Goal: Task Accomplishment & Management: Complete application form

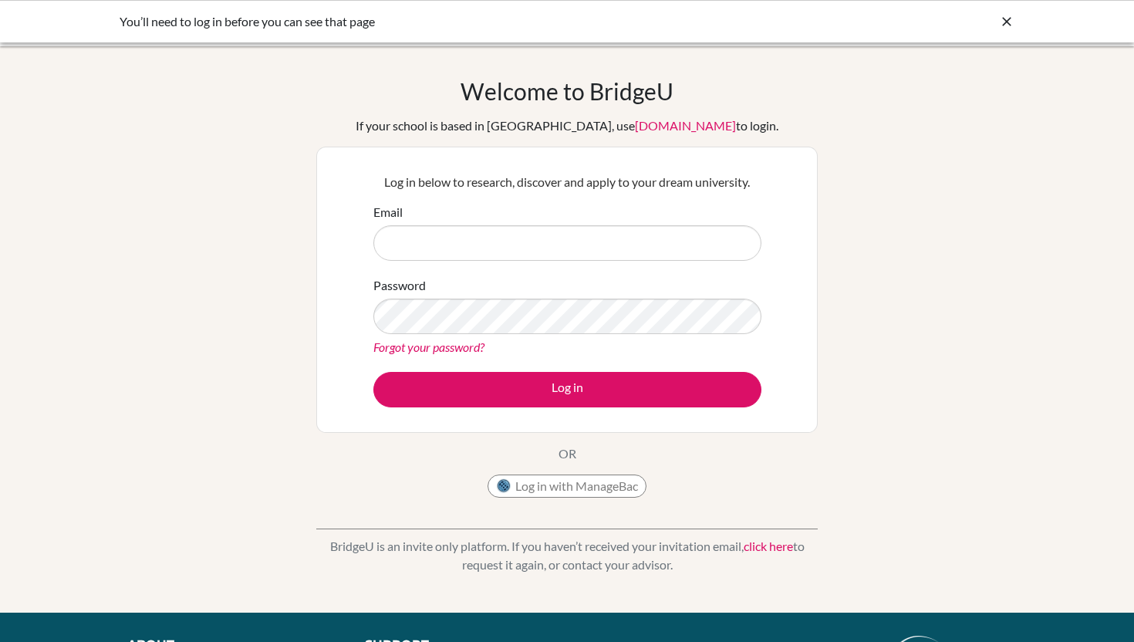
click at [453, 246] on input "Email" at bounding box center [567, 242] width 388 height 35
type input "[PERSON_NAME][EMAIL_ADDRESS][DOMAIN_NAME]"
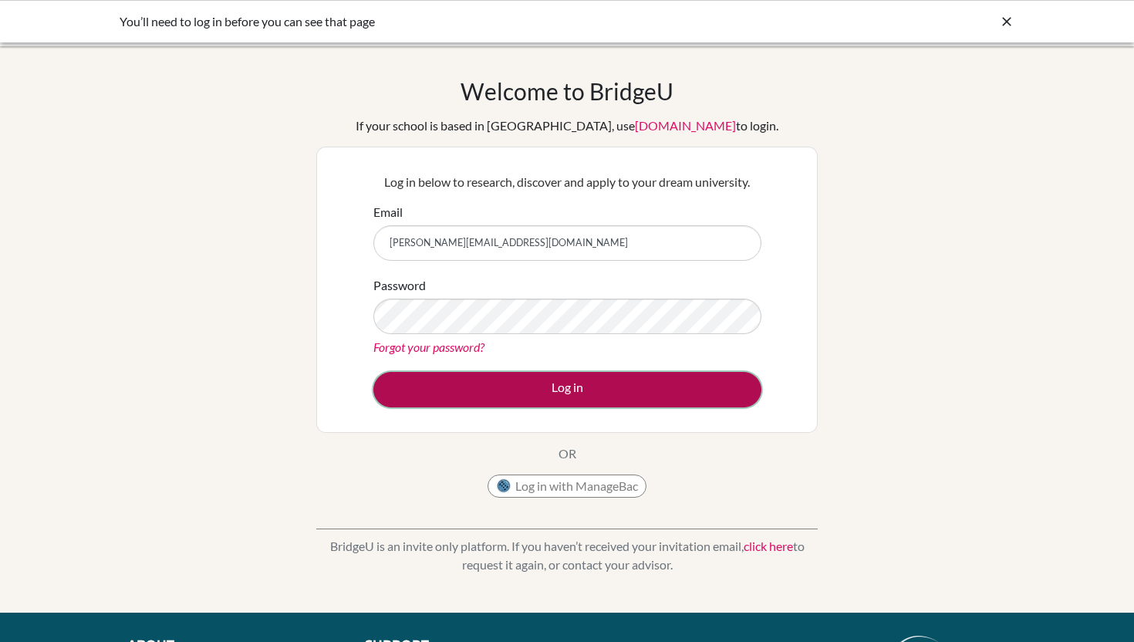
click at [581, 387] on button "Log in" at bounding box center [567, 389] width 388 height 35
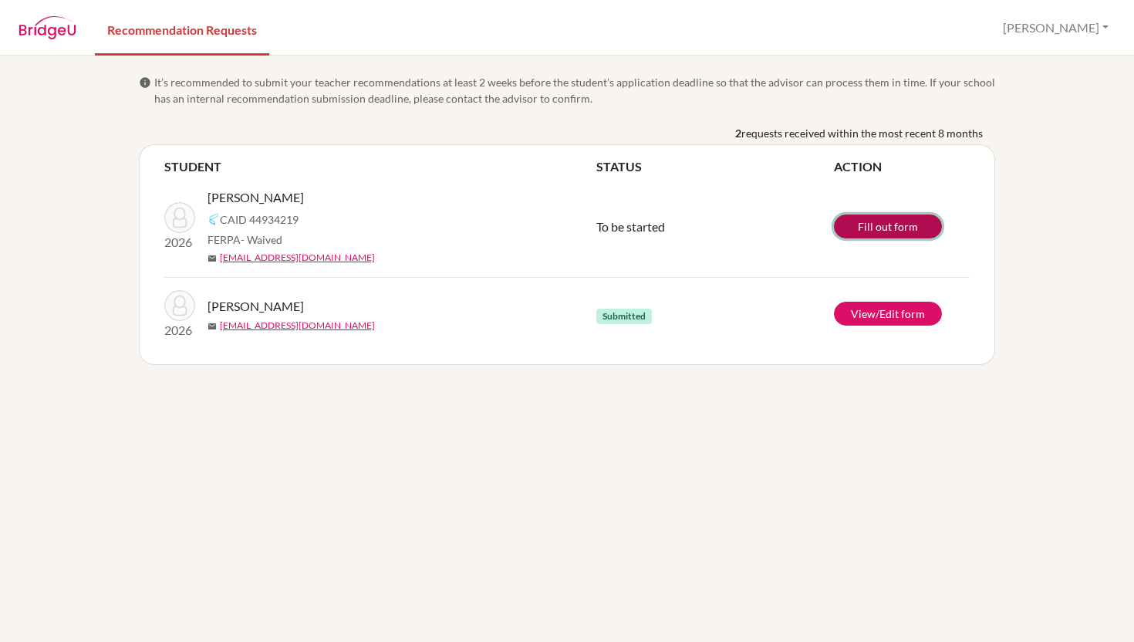
click at [879, 224] on link "Fill out form" at bounding box center [888, 227] width 108 height 24
